Goal: Navigation & Orientation: Find specific page/section

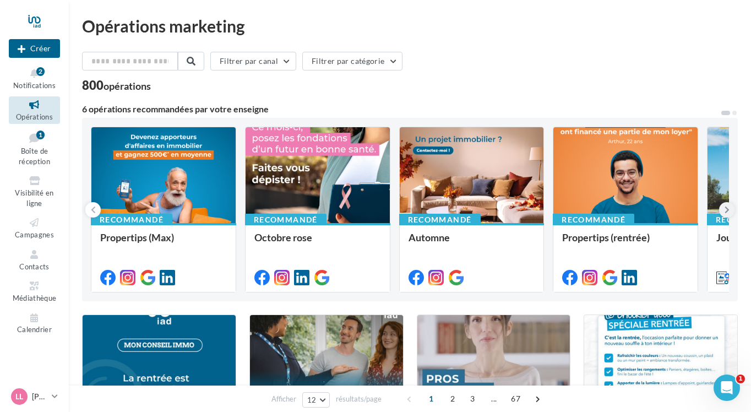
click at [726, 208] on icon at bounding box center [727, 209] width 5 height 11
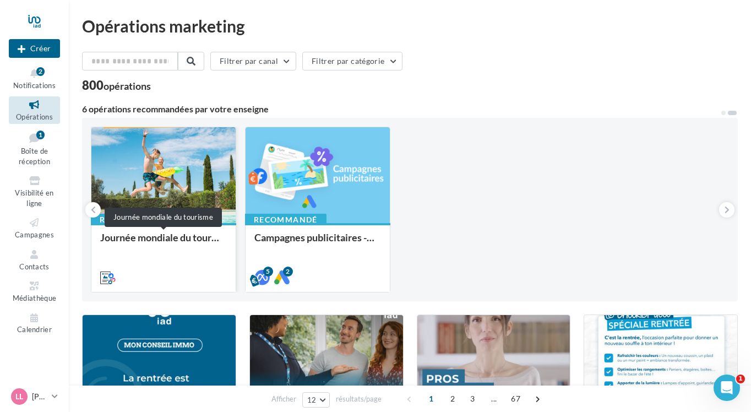
click at [171, 237] on div "Journée mondiale du tourisme" at bounding box center [163, 243] width 127 height 22
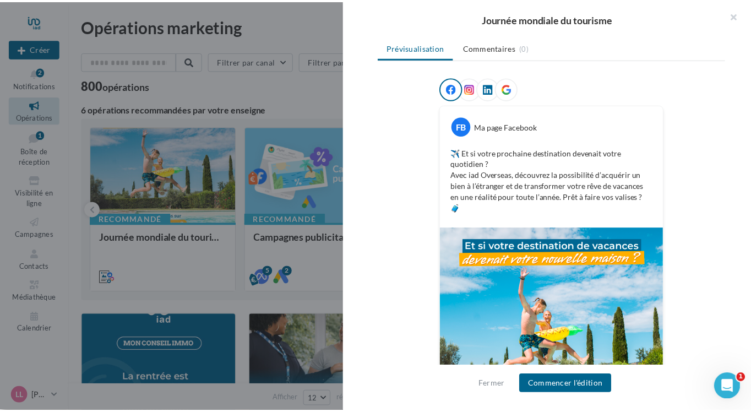
scroll to position [142, 0]
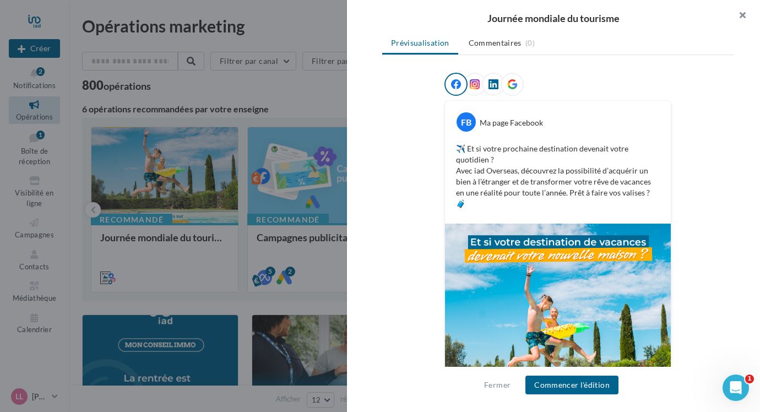
click at [739, 17] on button "button" at bounding box center [738, 16] width 44 height 33
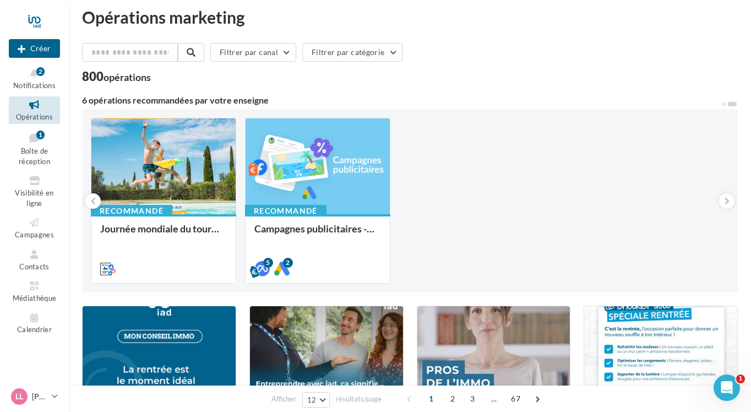
scroll to position [8, 0]
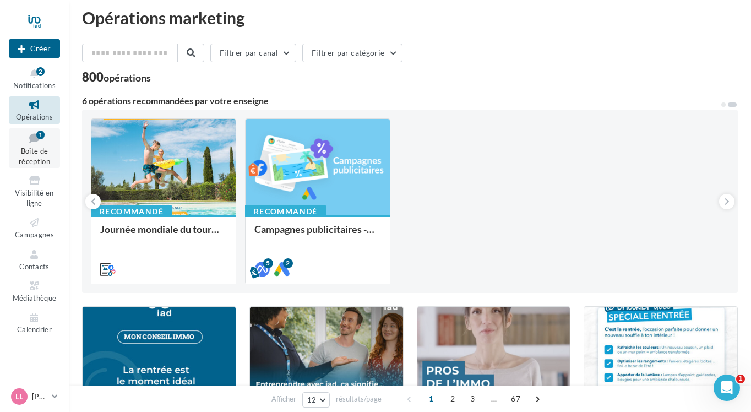
click at [28, 154] on link "Boîte de réception 1" at bounding box center [34, 148] width 51 height 40
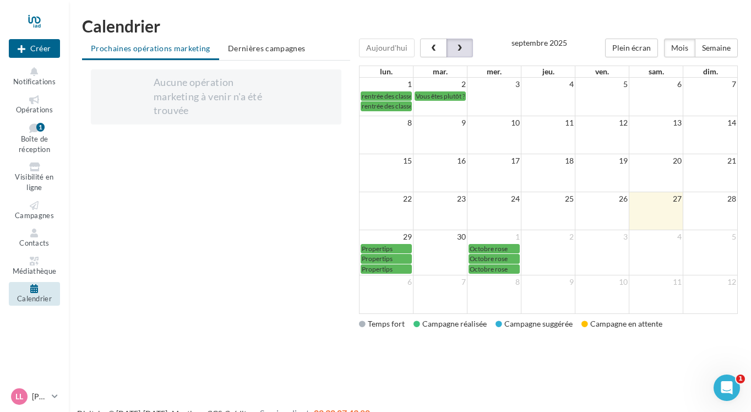
click at [461, 48] on span "button" at bounding box center [459, 49] width 9 height 8
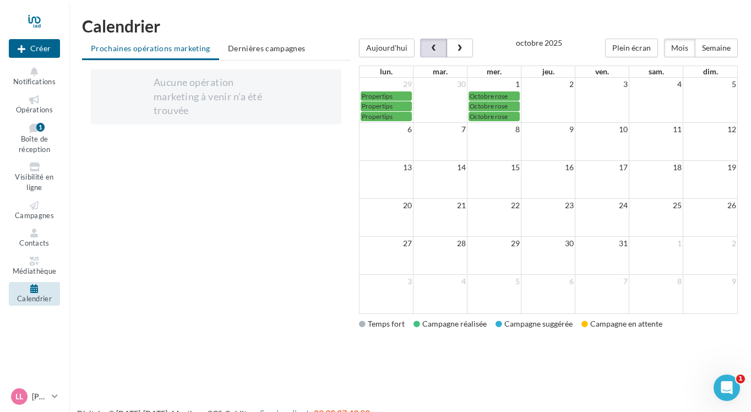
click at [432, 51] on span "button" at bounding box center [433, 49] width 9 height 8
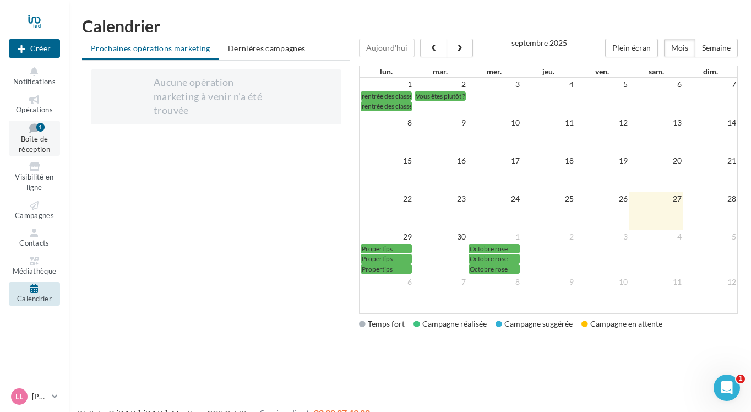
click at [36, 140] on span "Boîte de réception" at bounding box center [34, 144] width 31 height 19
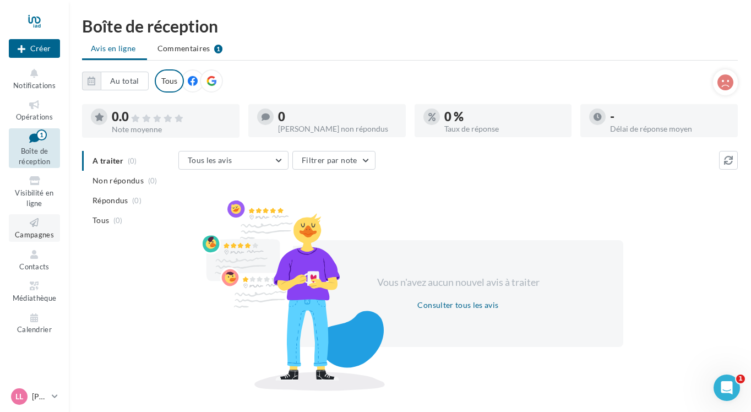
click at [34, 214] on link "Campagnes" at bounding box center [34, 227] width 51 height 27
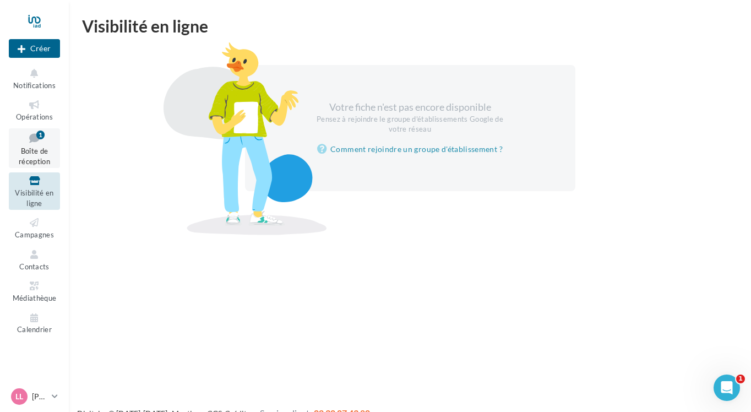
click at [36, 159] on span "Boîte de réception" at bounding box center [34, 155] width 31 height 19
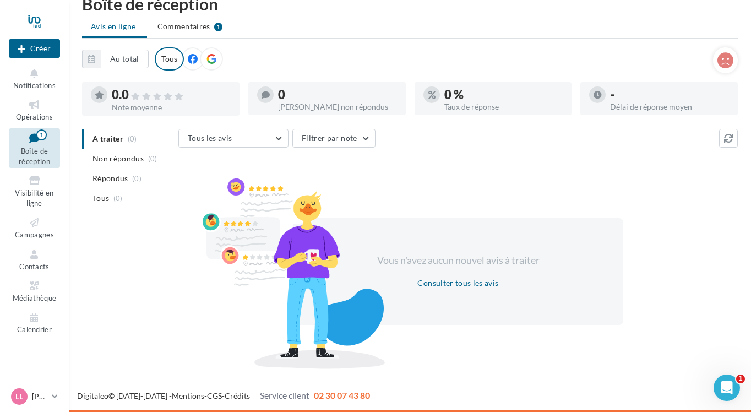
scroll to position [21, 0]
